Goal: Navigation & Orientation: Find specific page/section

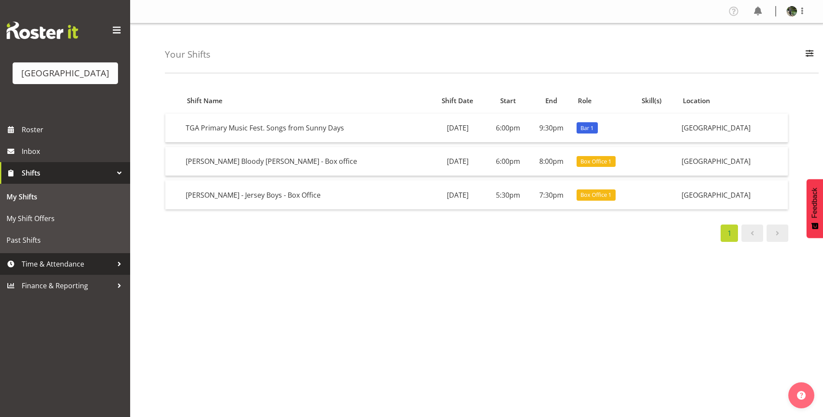
click at [51, 271] on span "Time & Attendance" at bounding box center [67, 264] width 91 height 13
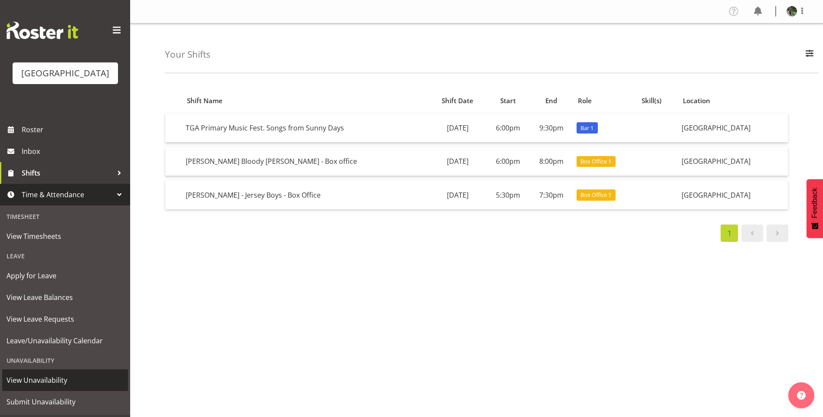
scroll to position [33, 0]
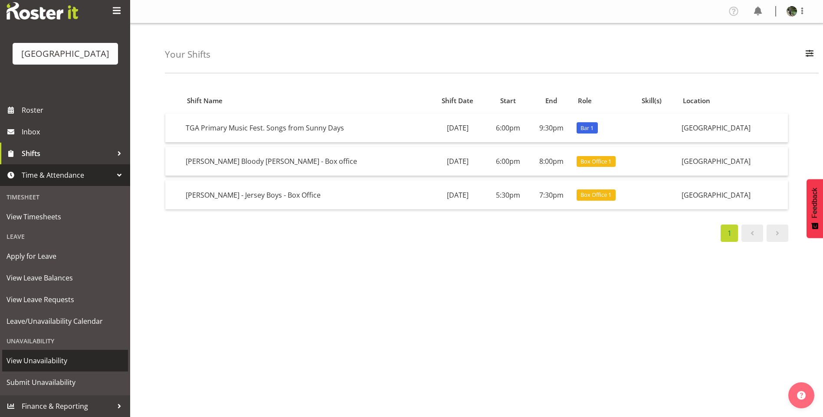
click at [35, 358] on span "View Unavailability" at bounding box center [65, 360] width 117 height 13
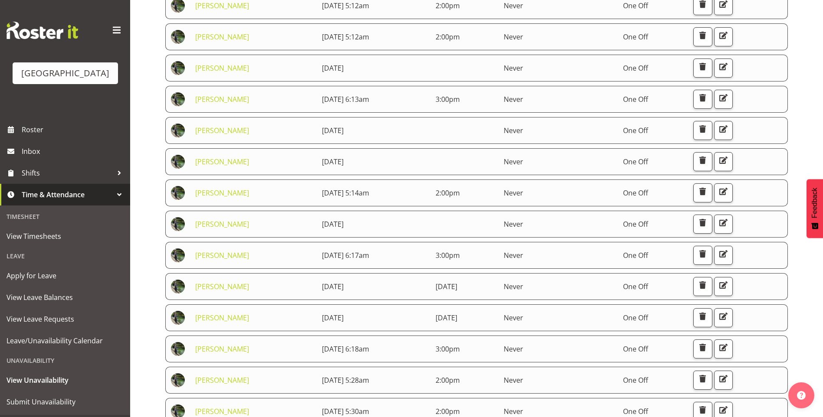
scroll to position [362, 0]
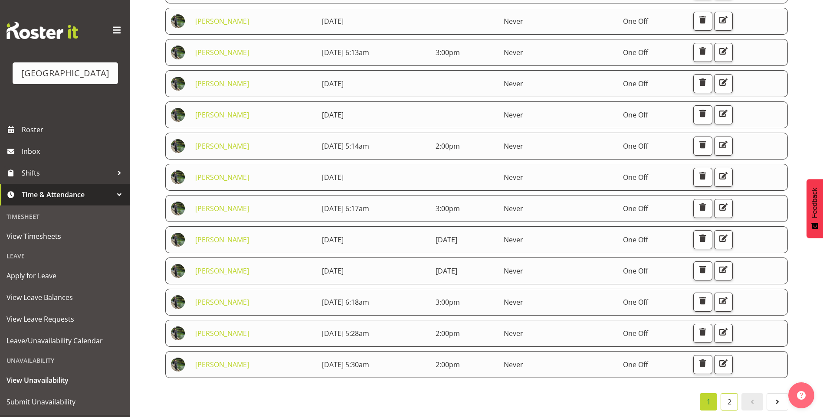
click at [730, 396] on link "2" at bounding box center [728, 401] width 17 height 17
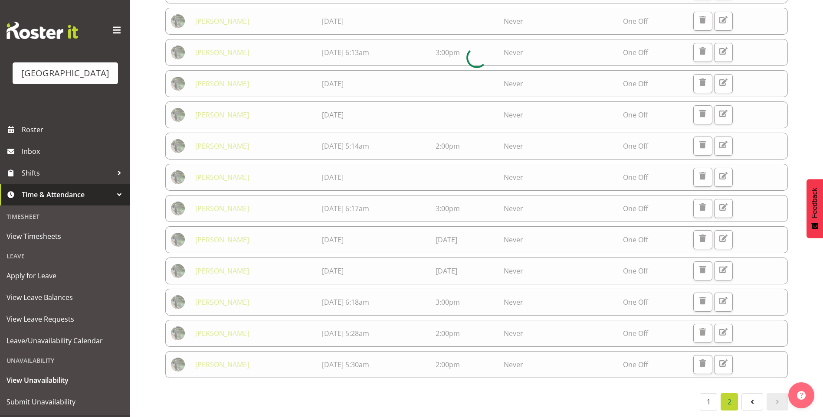
scroll to position [16, 0]
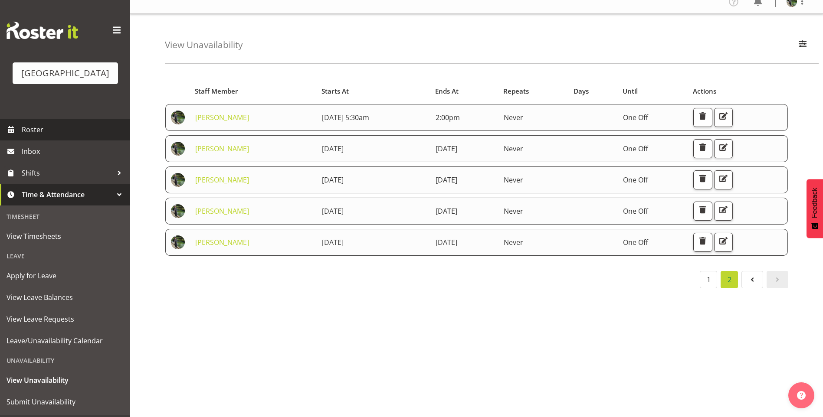
click at [59, 136] on span "Roster" at bounding box center [74, 129] width 104 height 13
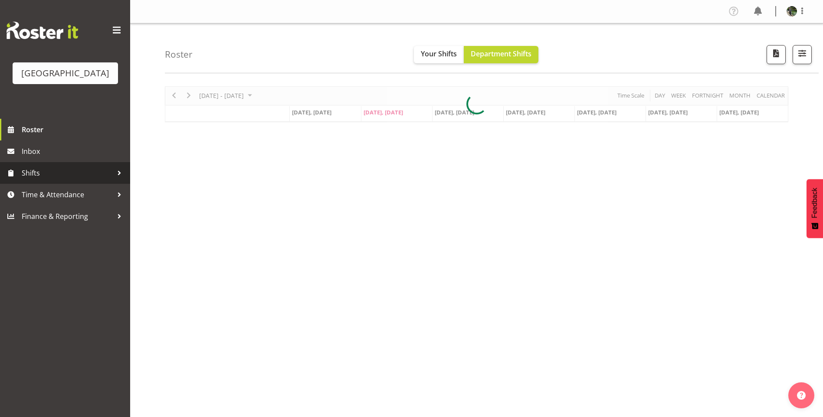
click at [52, 180] on span "Shifts" at bounding box center [67, 173] width 91 height 13
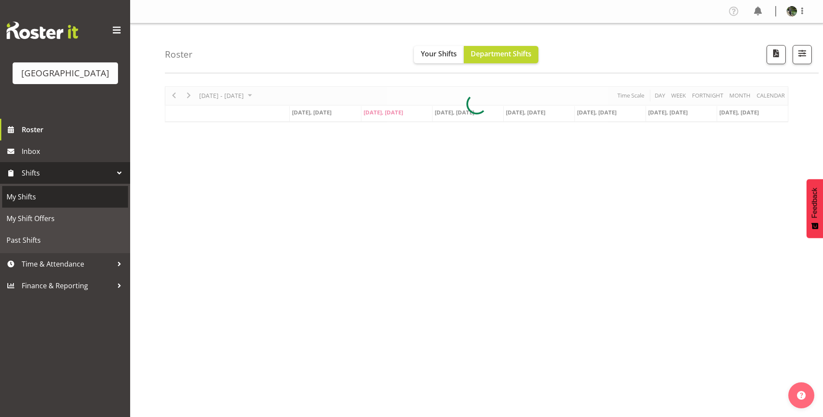
click at [51, 203] on span "My Shifts" at bounding box center [65, 196] width 117 height 13
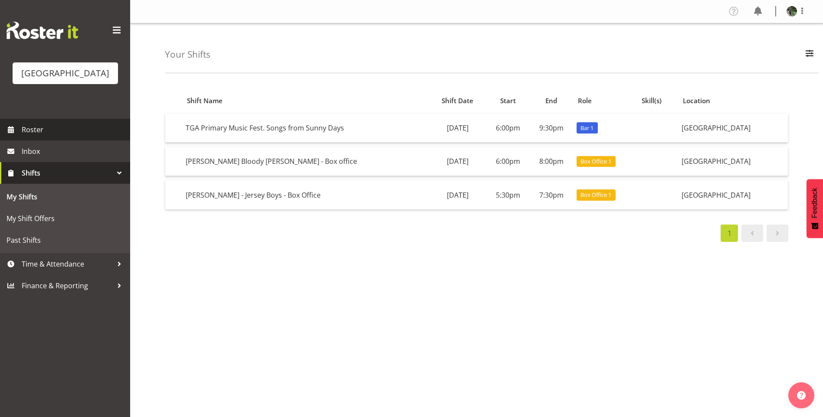
click at [67, 136] on span "Roster" at bounding box center [74, 129] width 104 height 13
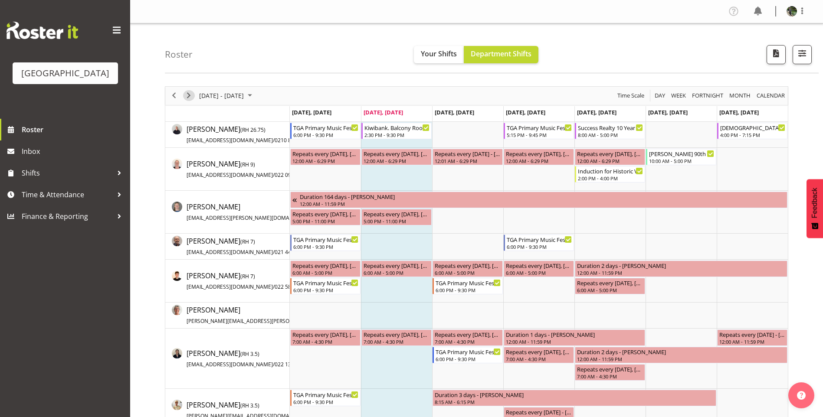
click at [190, 95] on span "Next" at bounding box center [188, 95] width 10 height 11
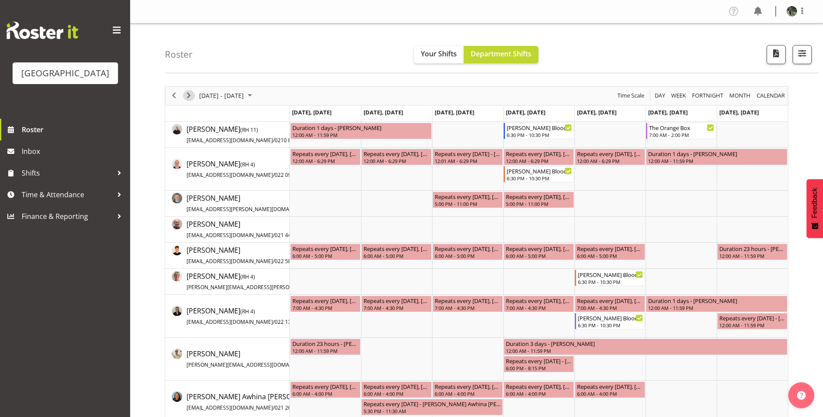
click at [186, 96] on span "Next" at bounding box center [188, 95] width 10 height 11
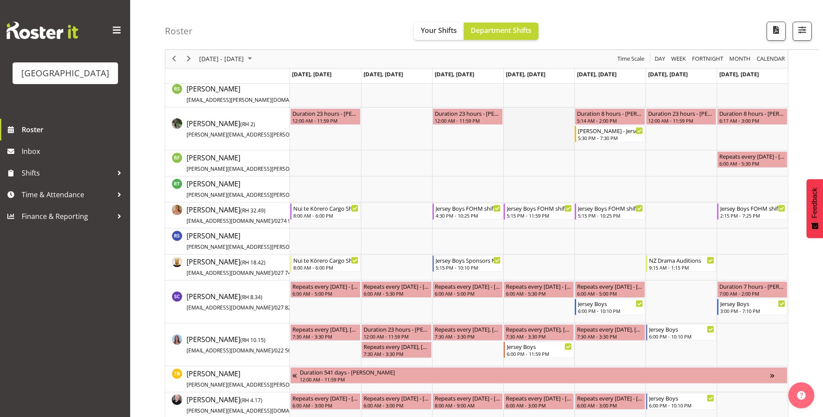
scroll to position [1492, 0]
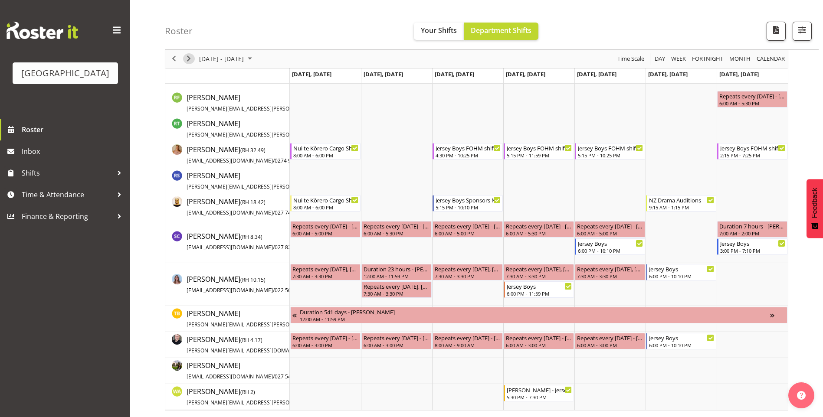
click at [190, 60] on span "Next" at bounding box center [188, 59] width 10 height 11
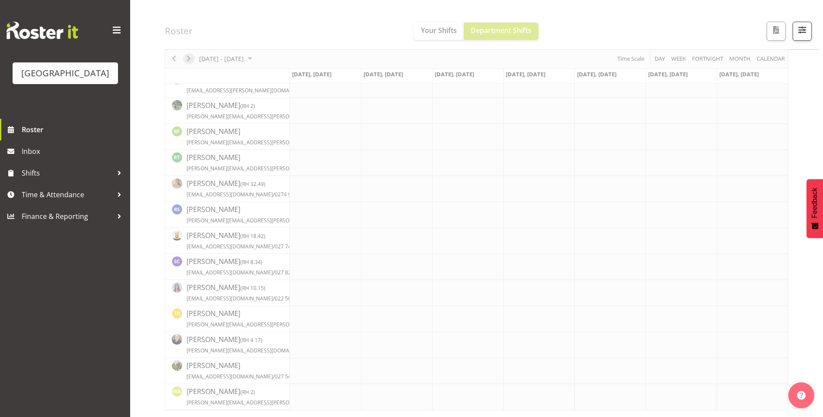
scroll to position [1221, 0]
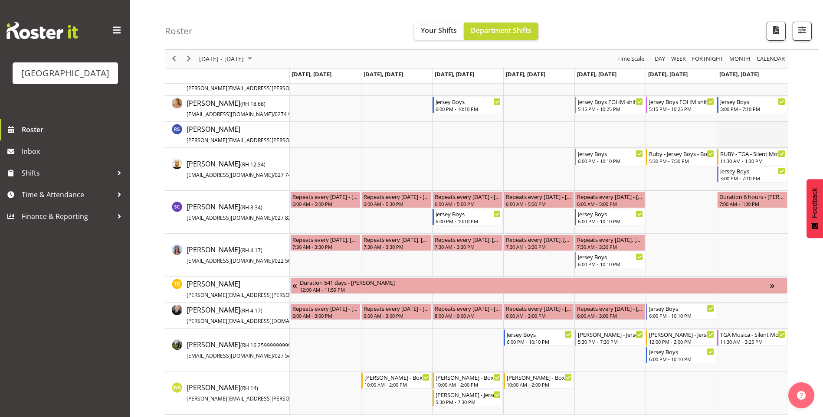
scroll to position [1559, 0]
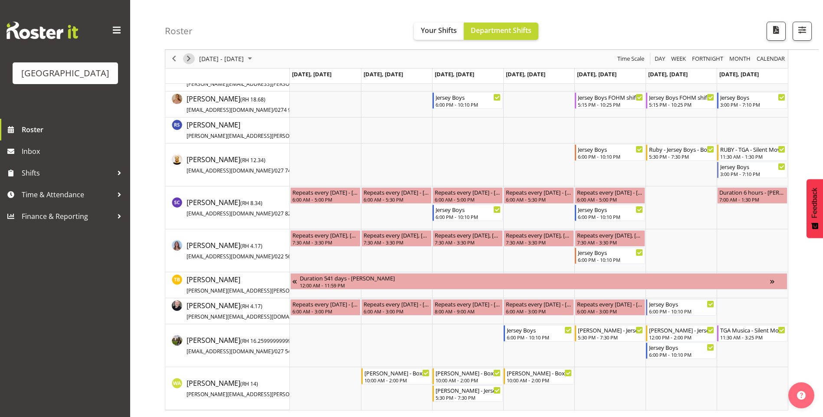
click at [193, 56] on span "Next" at bounding box center [188, 59] width 10 height 11
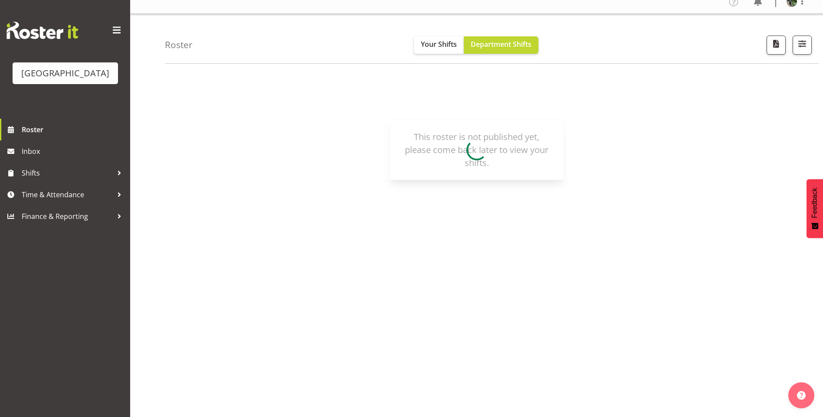
scroll to position [10, 0]
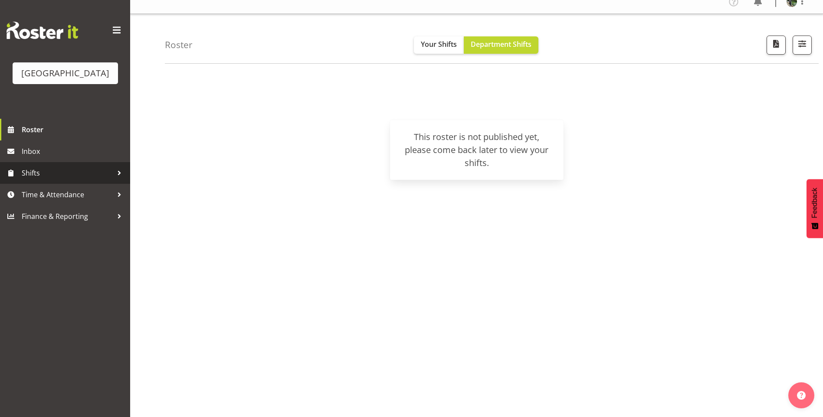
click at [42, 180] on span "Shifts" at bounding box center [67, 173] width 91 height 13
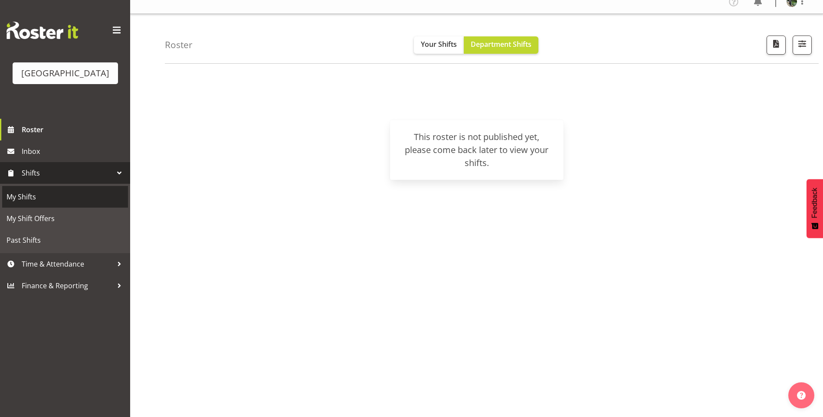
click at [30, 203] on span "My Shifts" at bounding box center [65, 196] width 117 height 13
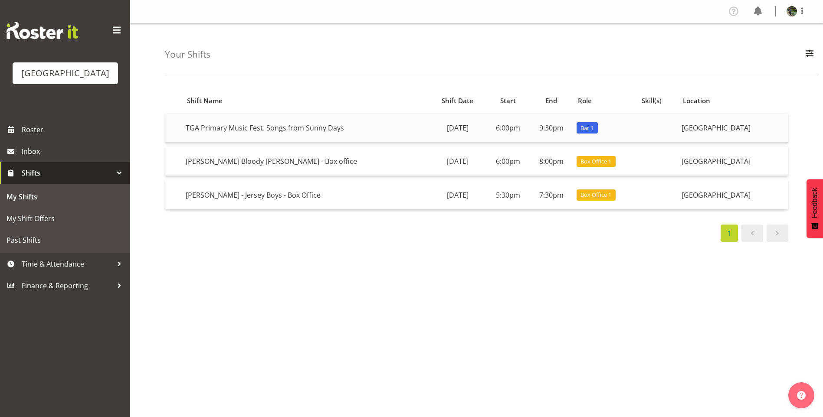
click at [530, 125] on td "9:30pm" at bounding box center [551, 128] width 43 height 29
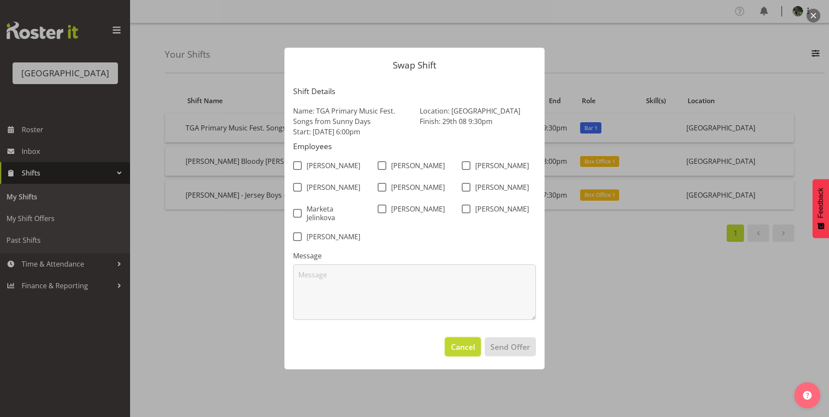
click at [464, 350] on span "Cancel" at bounding box center [463, 346] width 24 height 11
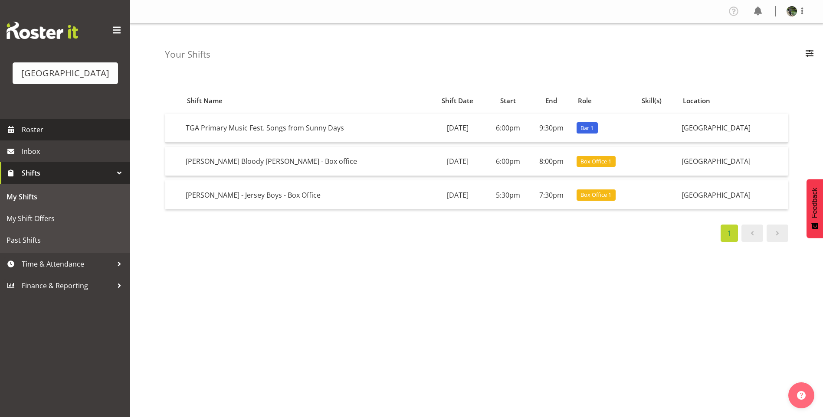
click at [36, 136] on span "Roster" at bounding box center [74, 129] width 104 height 13
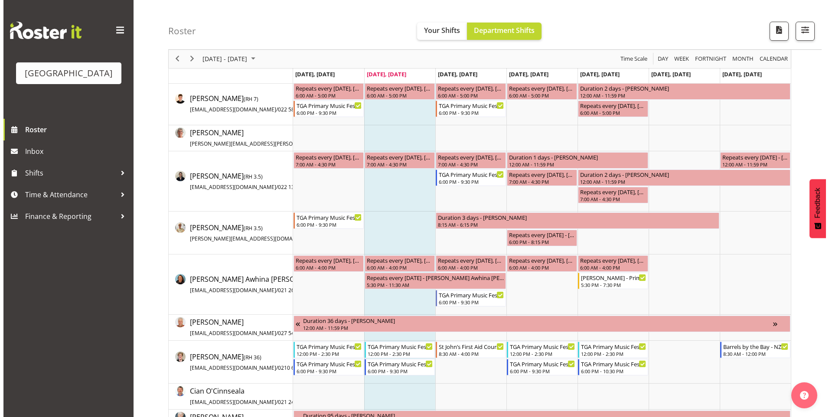
scroll to position [217, 0]
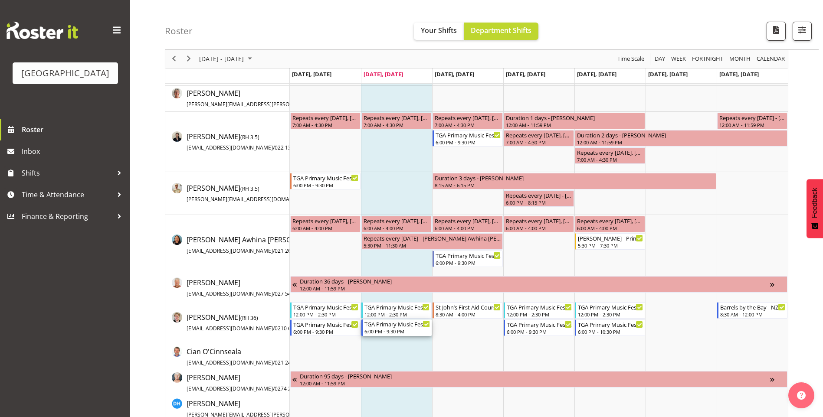
click at [399, 330] on div "6:00 PM - 9:30 PM" at bounding box center [396, 331] width 65 height 7
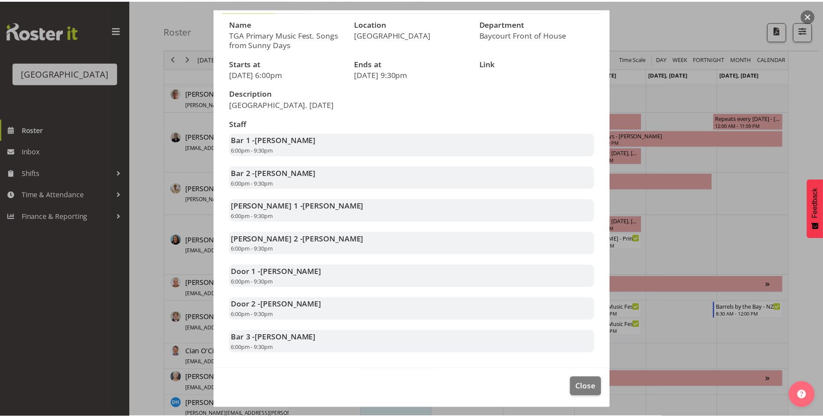
scroll to position [77, 0]
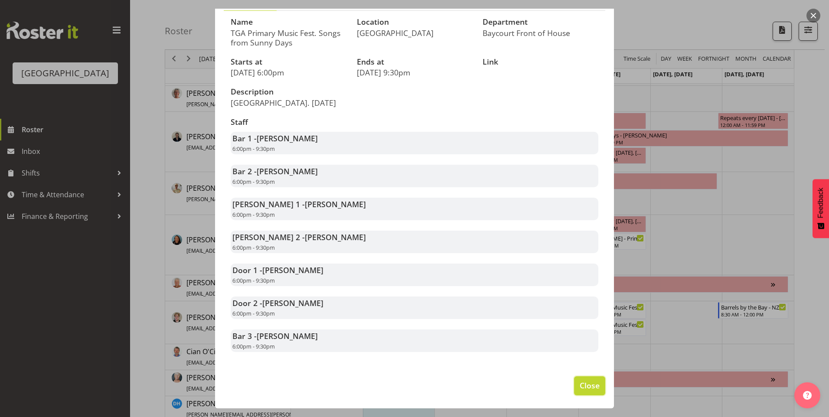
click at [588, 382] on span "Close" at bounding box center [590, 385] width 20 height 11
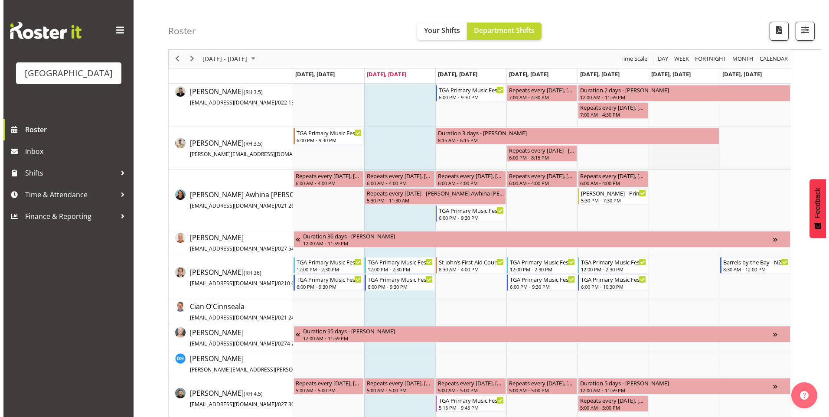
scroll to position [304, 0]
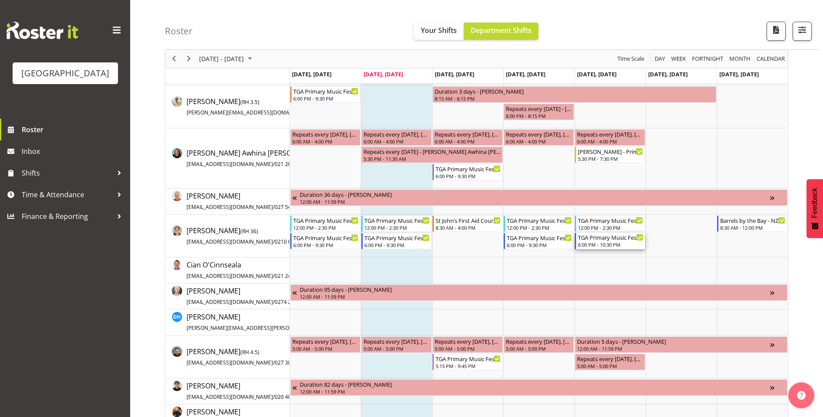
click at [617, 242] on div "6:00 PM - 10:30 PM" at bounding box center [610, 244] width 65 height 7
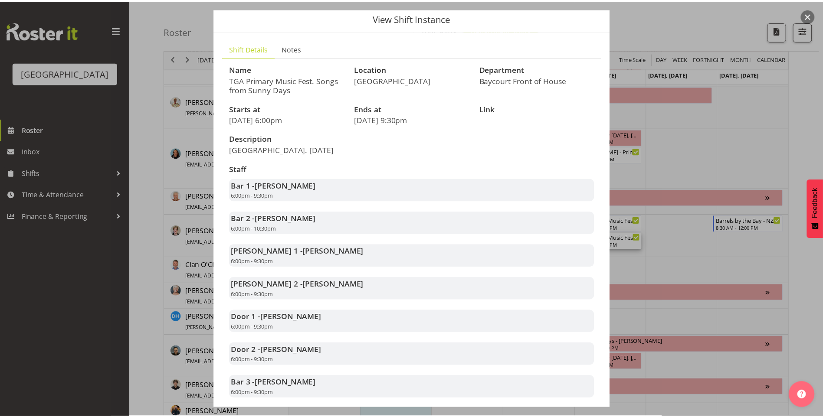
scroll to position [43, 0]
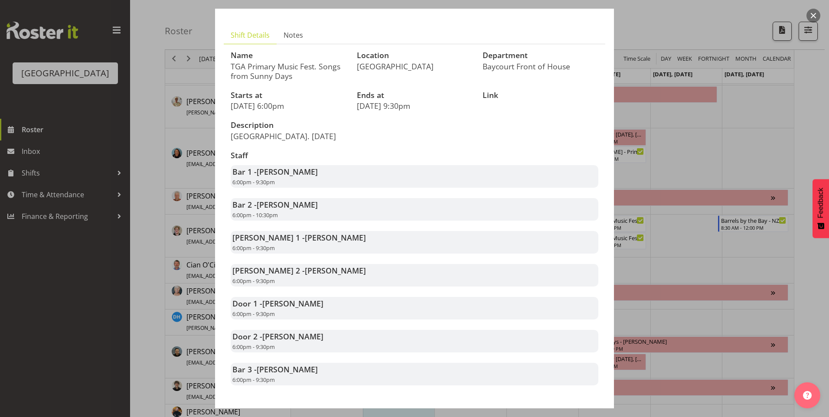
click at [655, 133] on div at bounding box center [414, 208] width 829 height 417
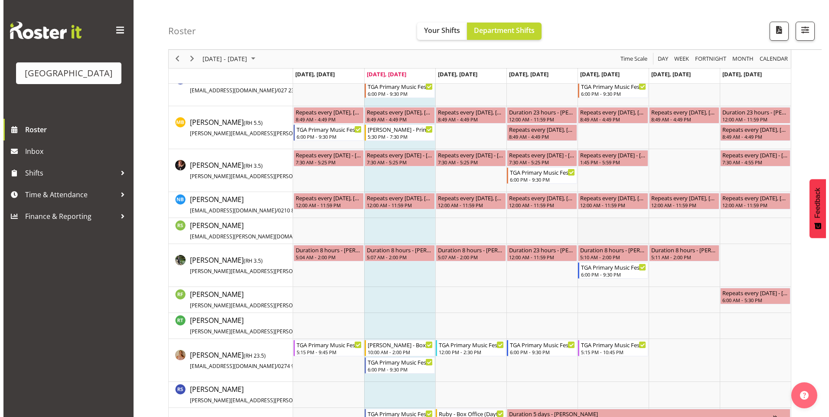
scroll to position [1431, 0]
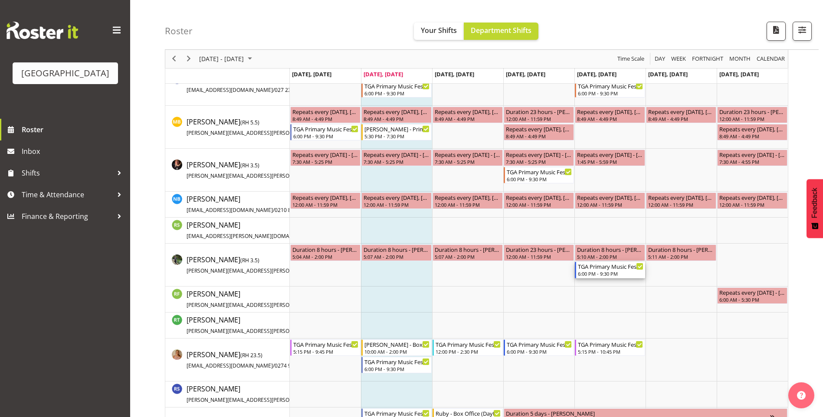
click at [611, 270] on div "TGA Primary Music Fest. Songs from Sunny Days" at bounding box center [610, 266] width 65 height 9
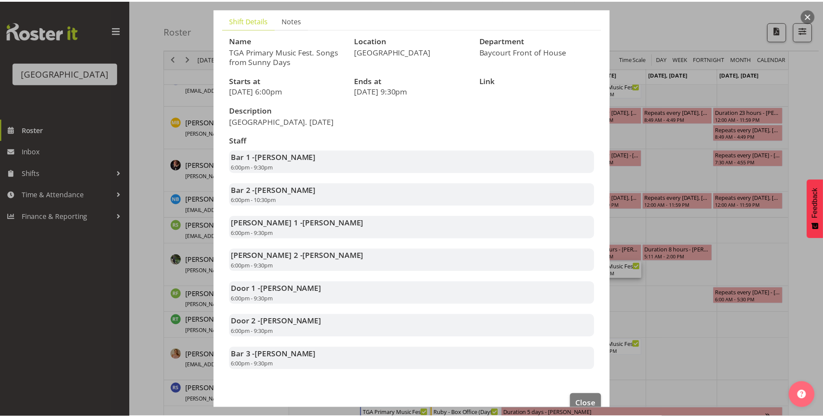
scroll to position [77, 0]
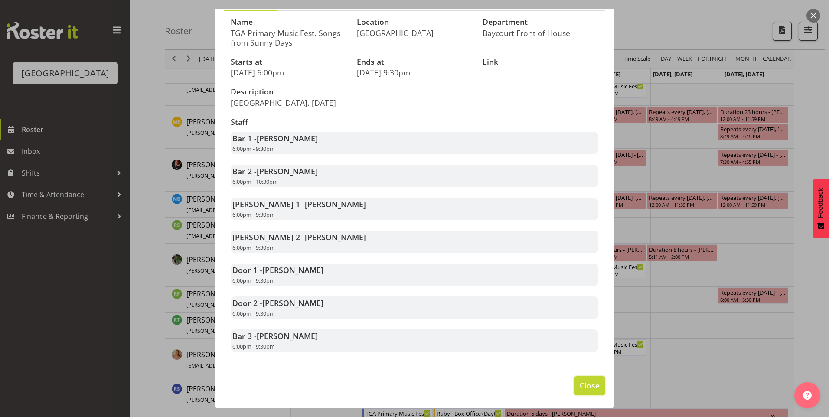
click at [585, 394] on button "Close" at bounding box center [589, 385] width 31 height 19
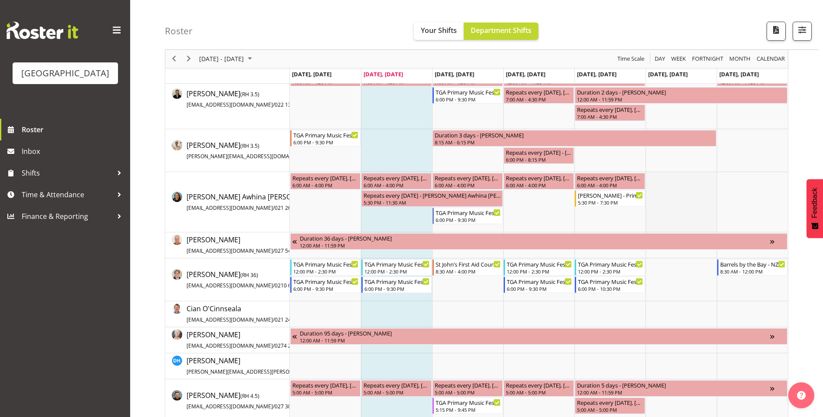
scroll to position [260, 0]
click at [334, 267] on div "TGA Primary Music Fest. Minder. [DATE]" at bounding box center [325, 263] width 65 height 9
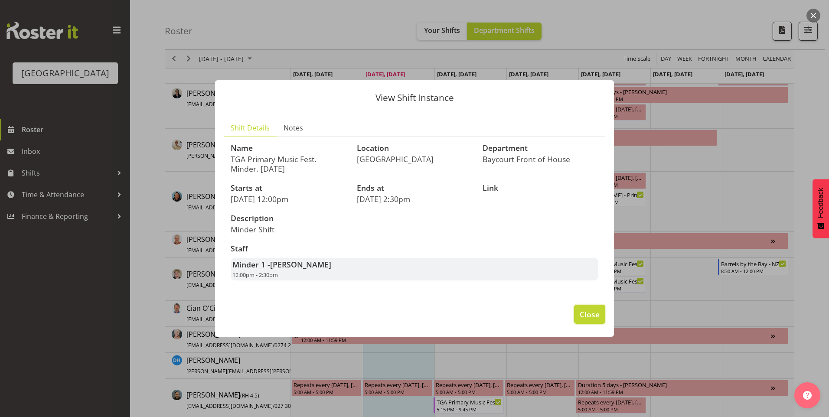
click at [593, 313] on span "Close" at bounding box center [590, 314] width 20 height 11
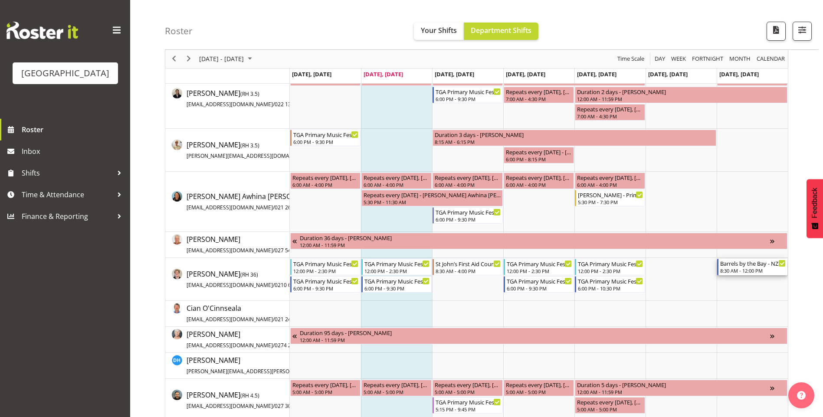
click at [756, 273] on div "8:30 AM - 12:00 PM" at bounding box center [752, 270] width 65 height 7
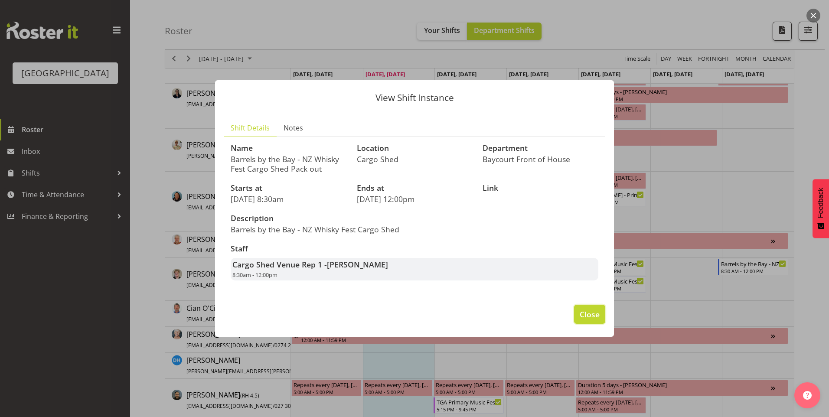
click at [590, 312] on span "Close" at bounding box center [590, 314] width 20 height 11
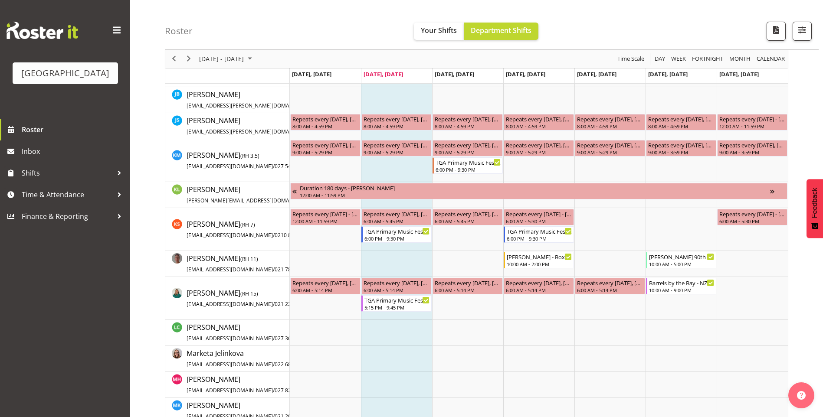
scroll to position [924, 0]
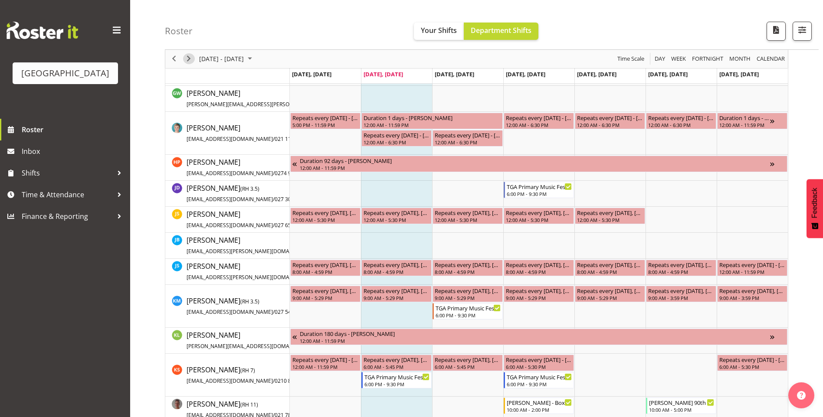
click at [184, 57] on span "Next" at bounding box center [188, 59] width 10 height 11
